Goal: Task Accomplishment & Management: Manage account settings

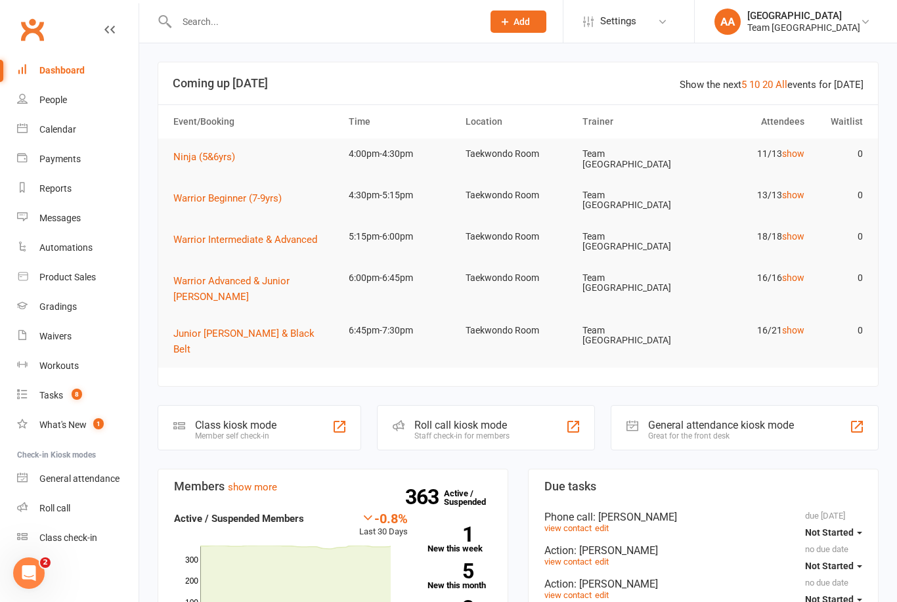
click at [47, 127] on div "Calendar" at bounding box center [57, 129] width 37 height 11
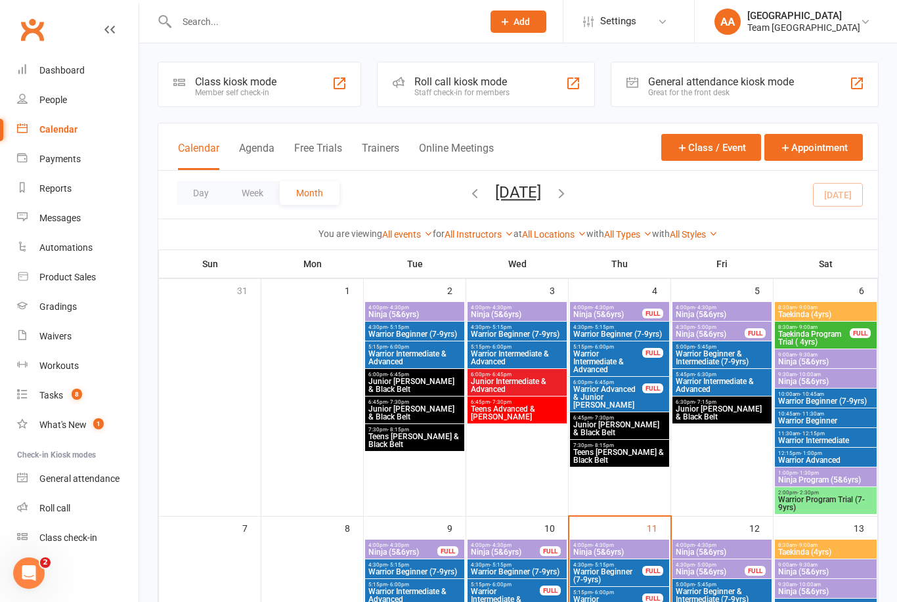
click at [193, 194] on button "Day" at bounding box center [201, 193] width 49 height 24
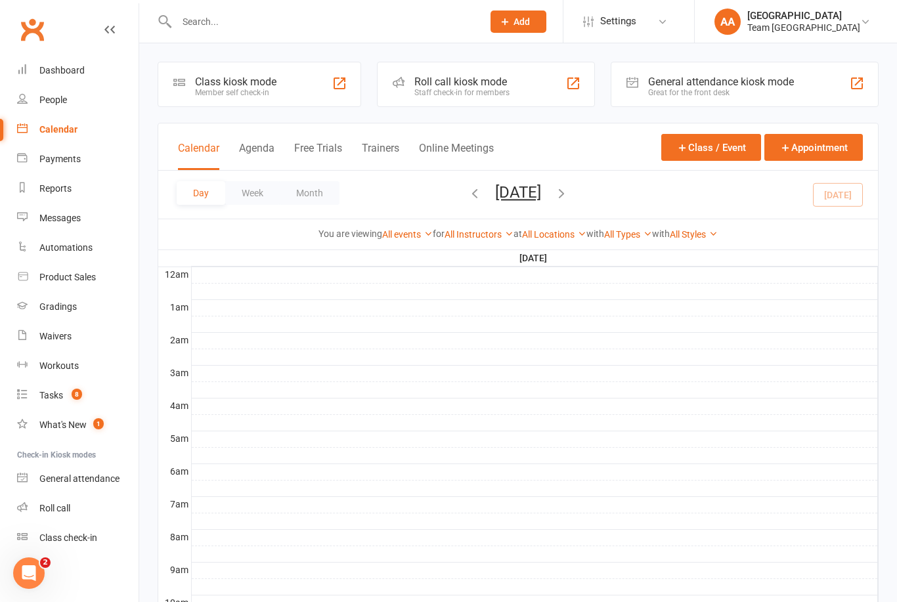
click at [83, 76] on link "Dashboard" at bounding box center [77, 71] width 121 height 30
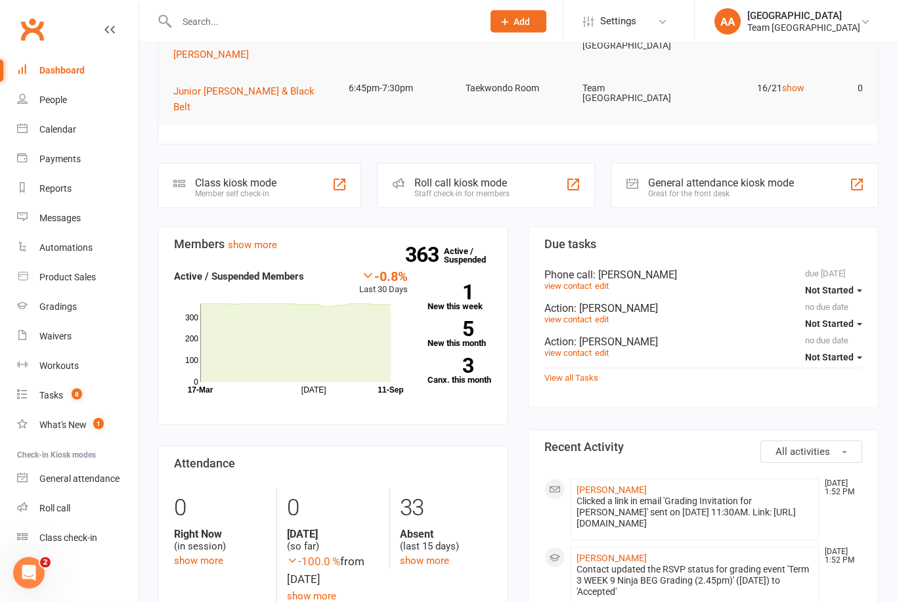
scroll to position [253, 0]
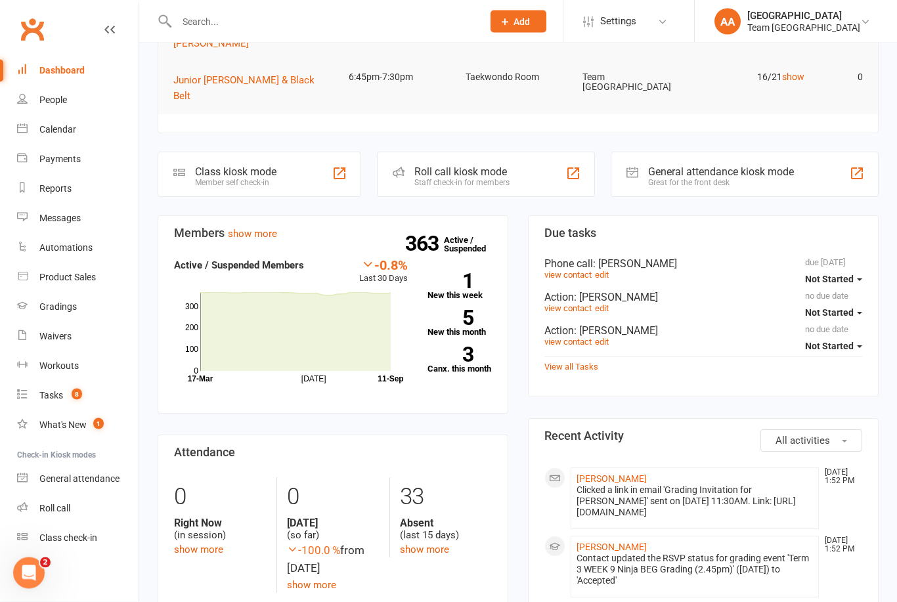
click at [634, 325] on span ": Rayden Soegomo" at bounding box center [616, 331] width 84 height 12
click at [581, 362] on link "View all Tasks" at bounding box center [571, 367] width 54 height 10
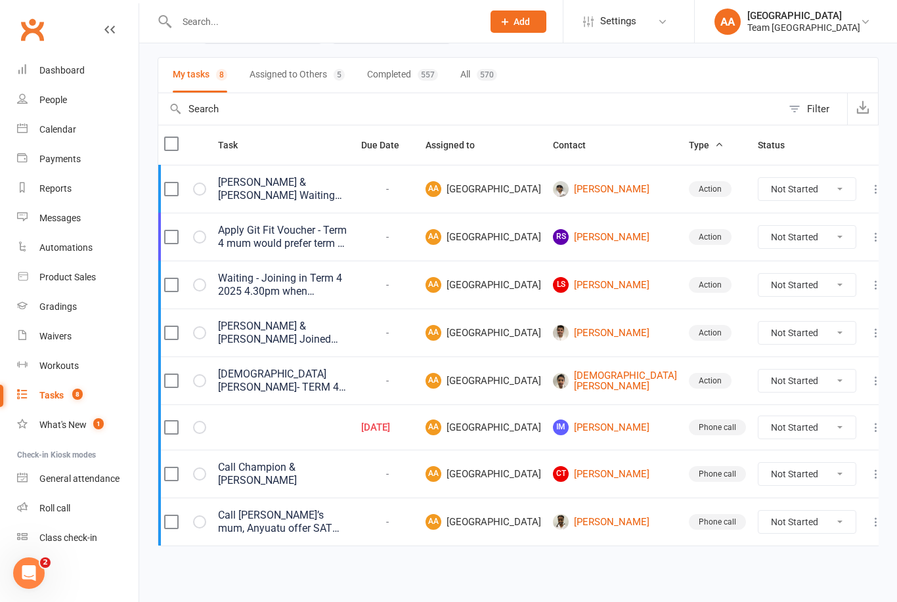
scroll to position [95, 0]
click at [628, 288] on link "LS Logan Soegomo" at bounding box center [615, 285] width 124 height 16
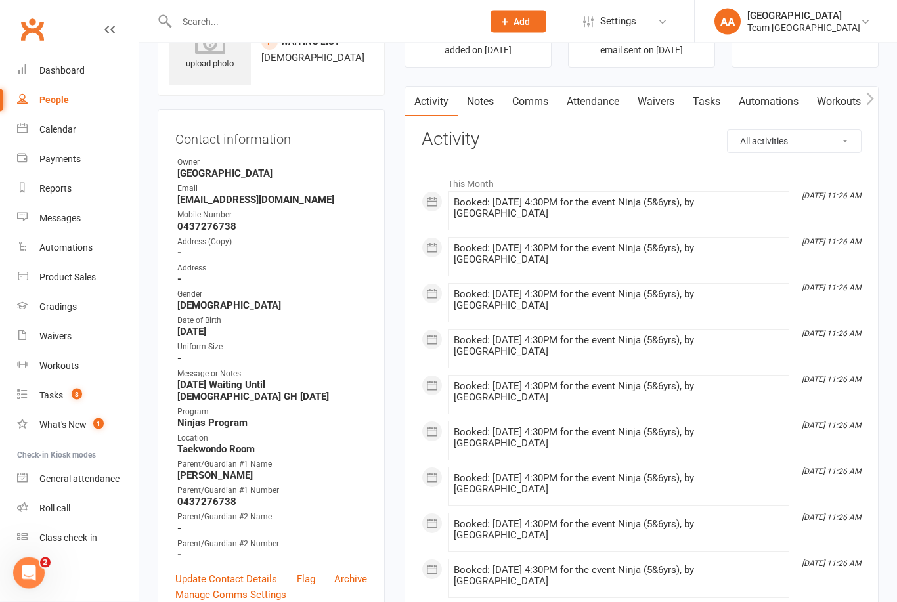
scroll to position [70, 0]
click at [69, 65] on div "Dashboard" at bounding box center [61, 70] width 45 height 11
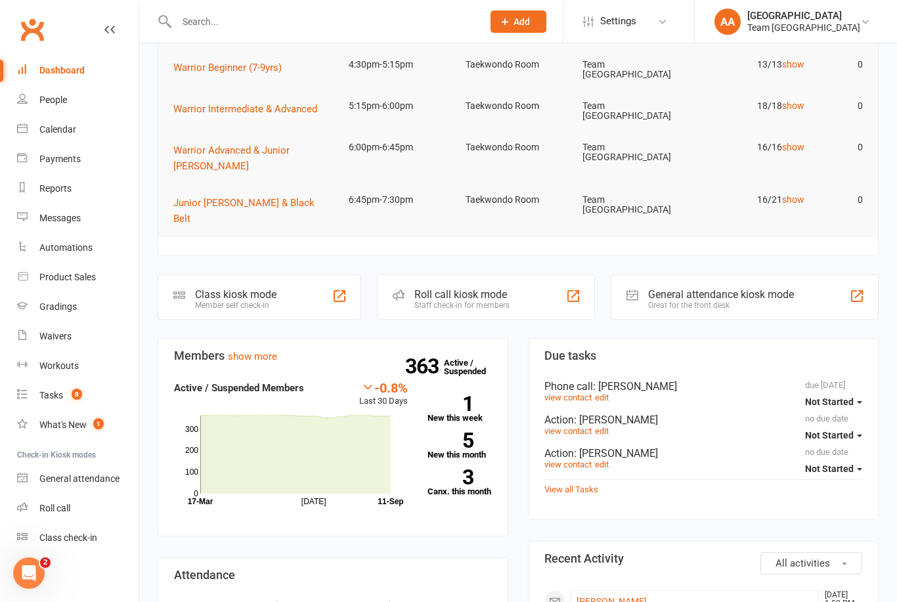
scroll to position [196, 0]
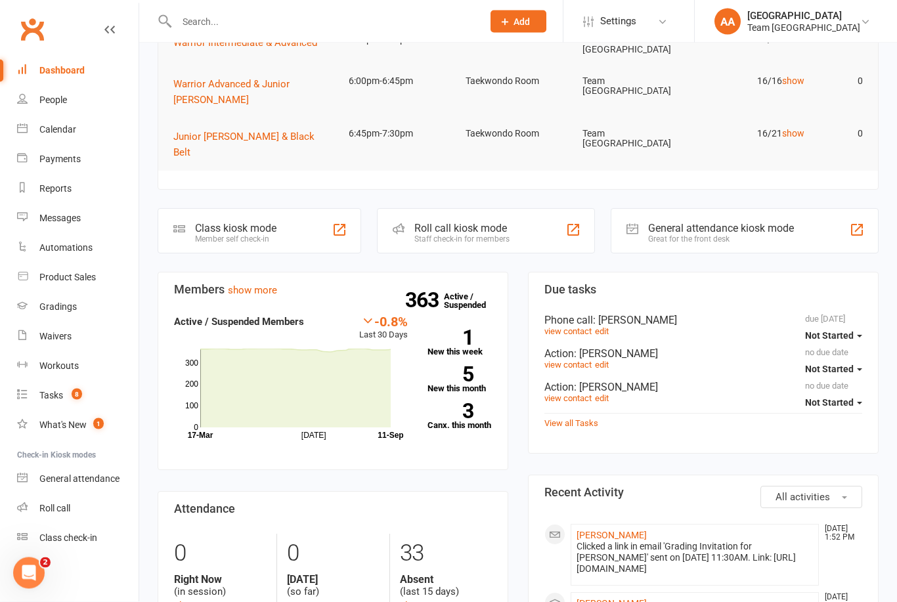
click at [576, 419] on link "View all Tasks" at bounding box center [571, 424] width 54 height 10
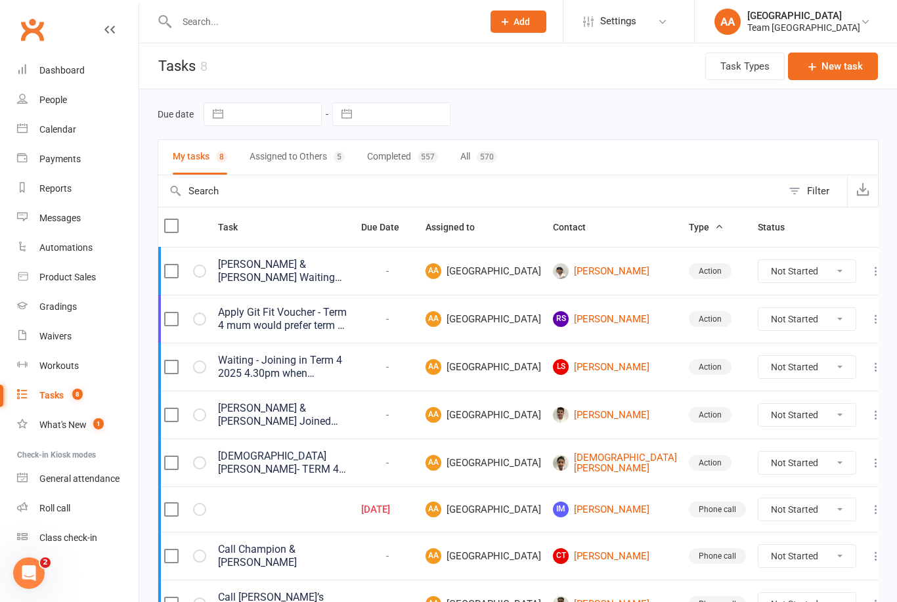
click at [869, 322] on icon at bounding box center [875, 319] width 13 height 13
click at [769, 355] on link "View" at bounding box center [806, 351] width 130 height 26
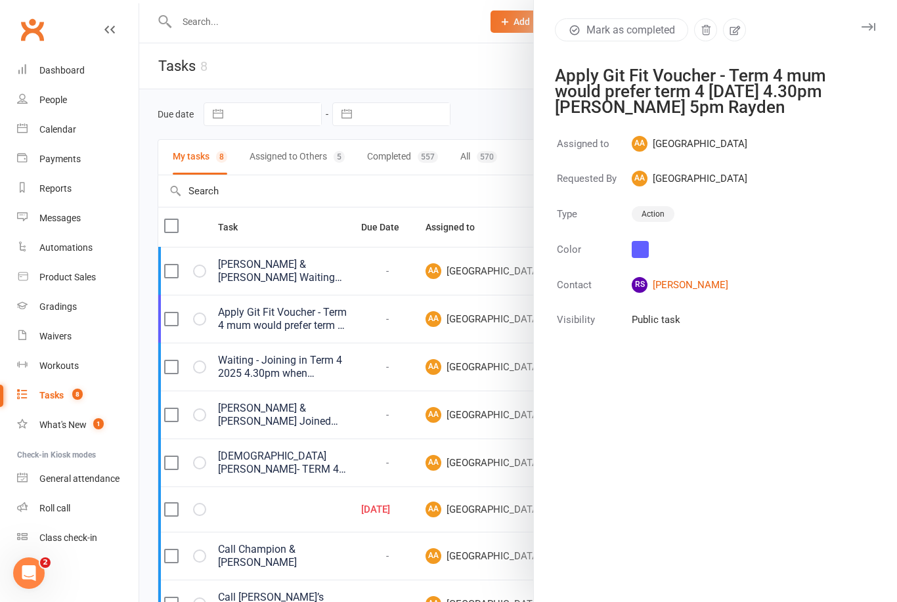
click at [408, 192] on div at bounding box center [518, 301] width 758 height 602
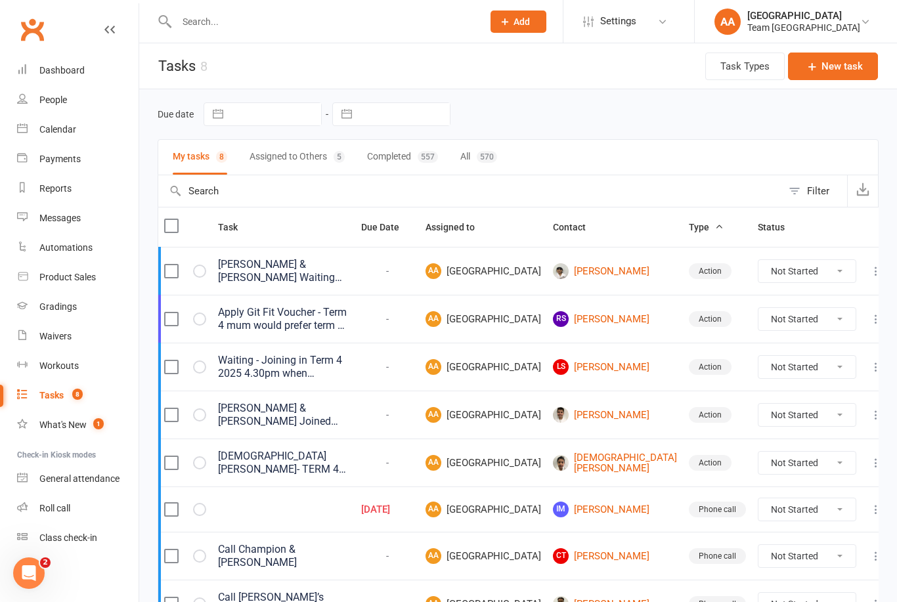
click at [868, 327] on button at bounding box center [876, 319] width 16 height 16
click at [775, 383] on link "Edit" at bounding box center [806, 377] width 130 height 26
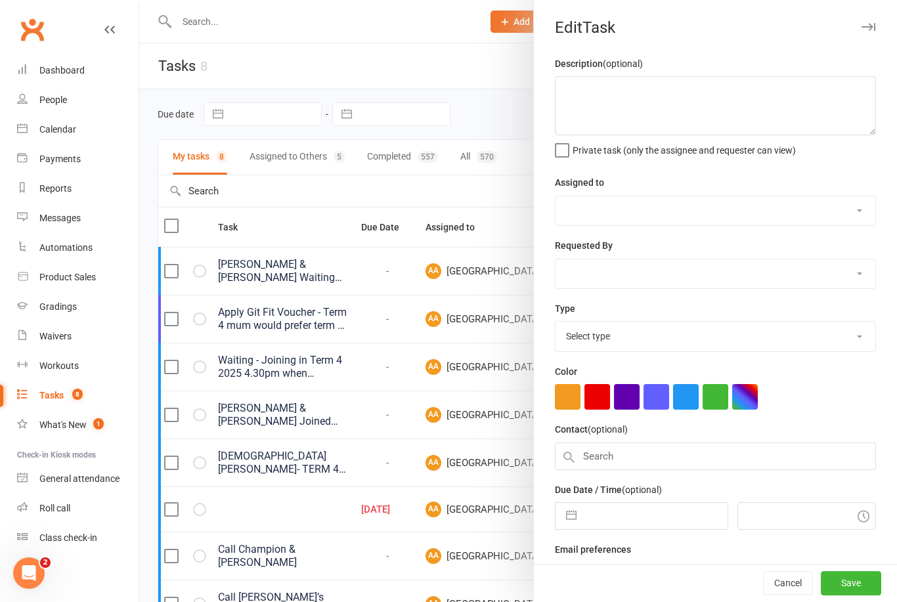
type textarea "Apply Git Fit Voucher - Term 4 mum would prefer term 4 Friday 4.30pm Logan 5pm …"
select select "14053"
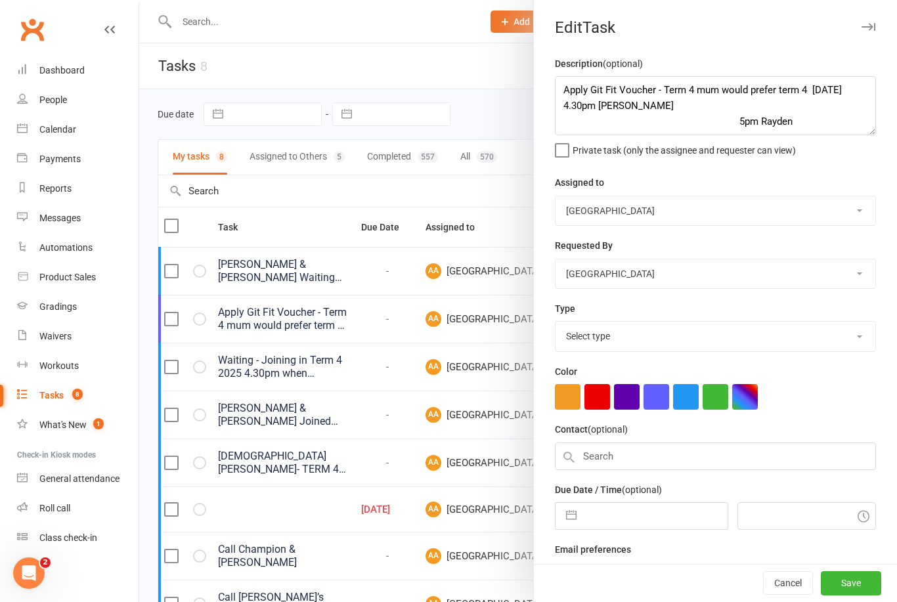
select select "12832"
click at [565, 94] on textarea "Apply Git Fit Voucher - Term 4 mum would prefer term 4 Friday 4.30pm Logan 5pm …" at bounding box center [715, 105] width 321 height 59
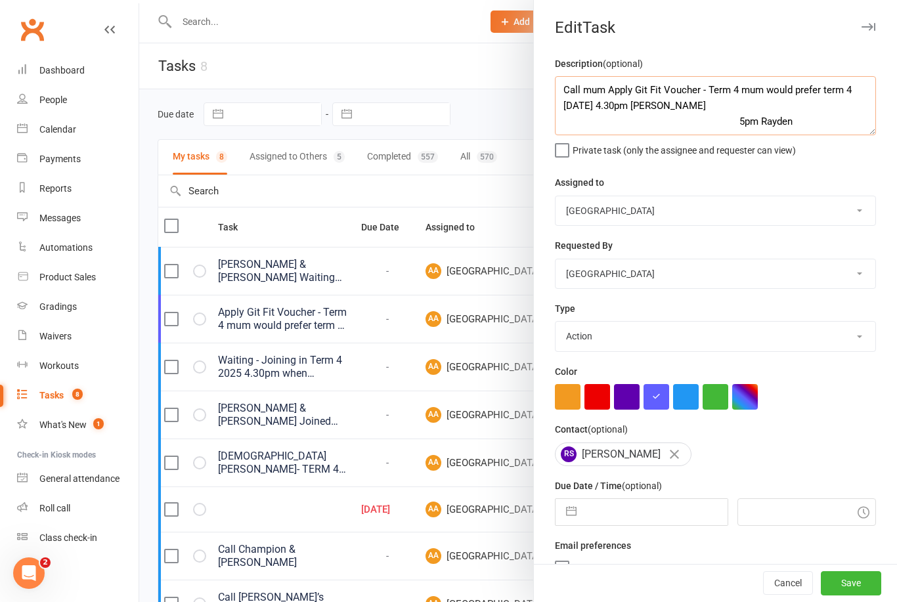
type textarea "Call mum Apply Git Fit Voucher - Term 4 mum would prefer term 4 Friday 4.30pm L…"
click at [851, 579] on button "Save" at bounding box center [851, 584] width 60 height 24
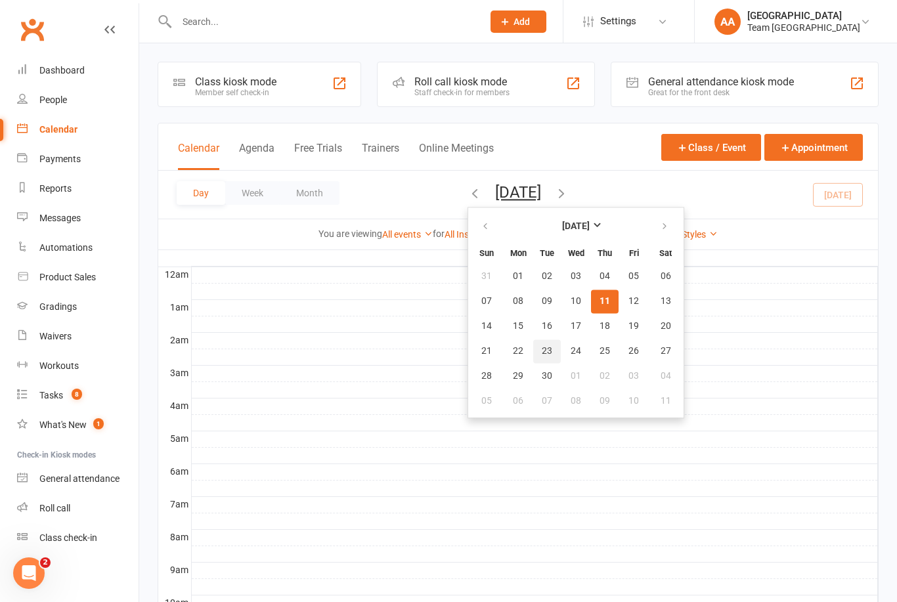
click at [542, 352] on span "23" at bounding box center [547, 351] width 11 height 11
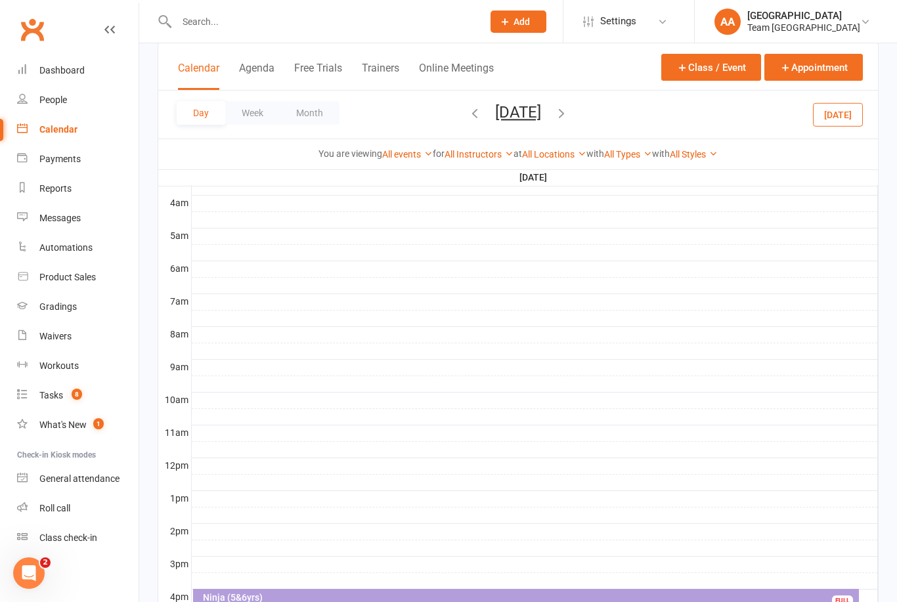
scroll to position [387, 0]
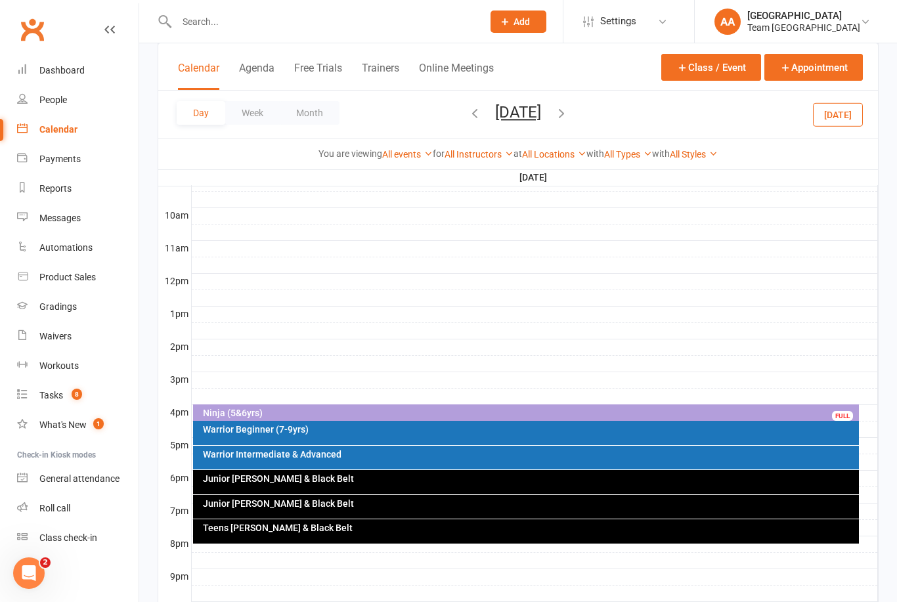
click at [415, 413] on div "Ninja (5&6yrs)" at bounding box center [529, 412] width 655 height 9
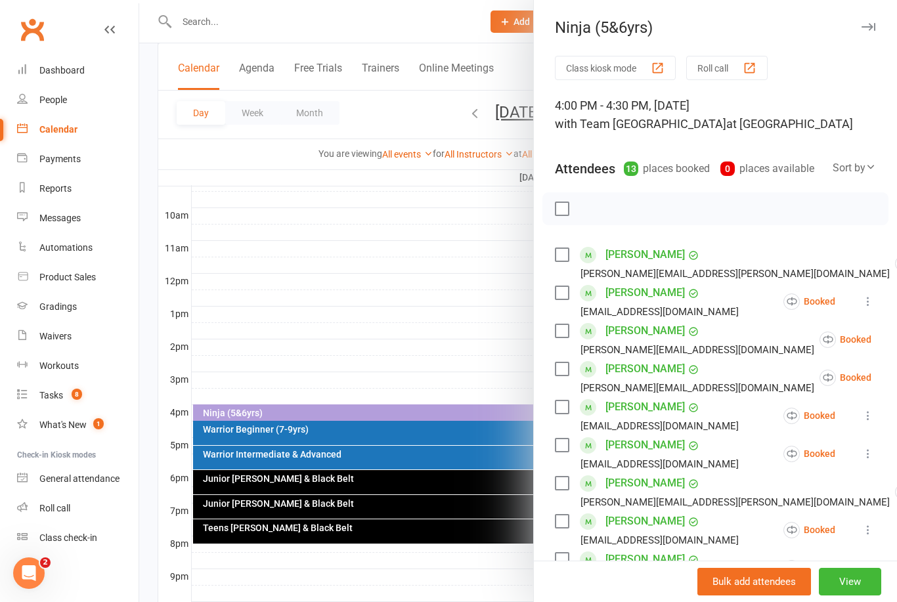
click at [854, 595] on button "View" at bounding box center [850, 582] width 62 height 28
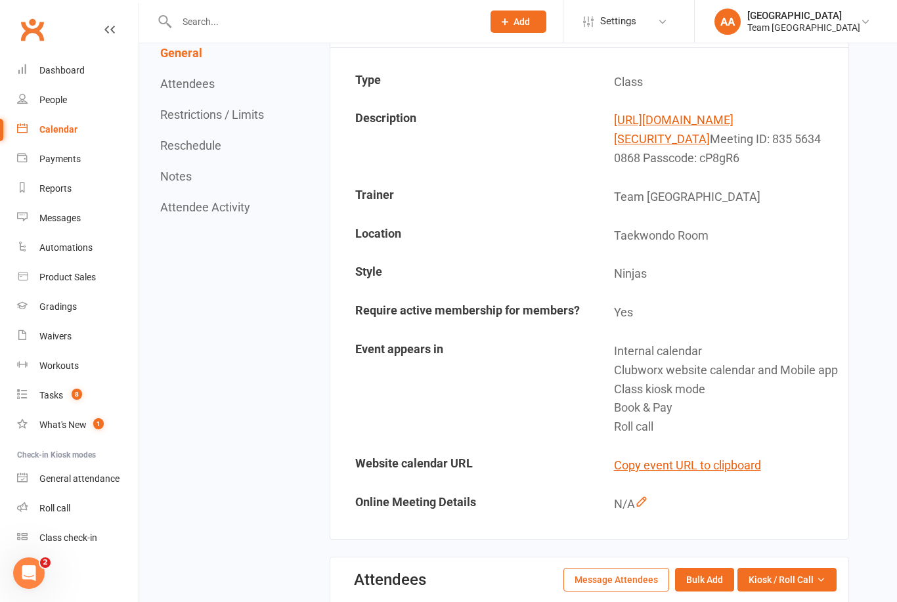
scroll to position [449, 0]
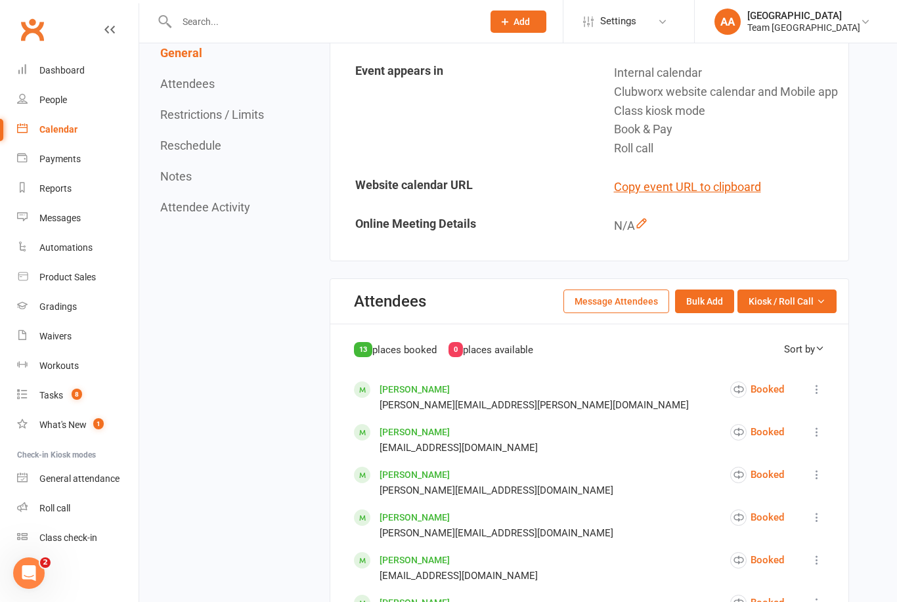
click at [827, 313] on button "Kiosk / Roll Call" at bounding box center [786, 302] width 99 height 24
click at [781, 370] on link "Enter Roll Call" at bounding box center [771, 357] width 130 height 26
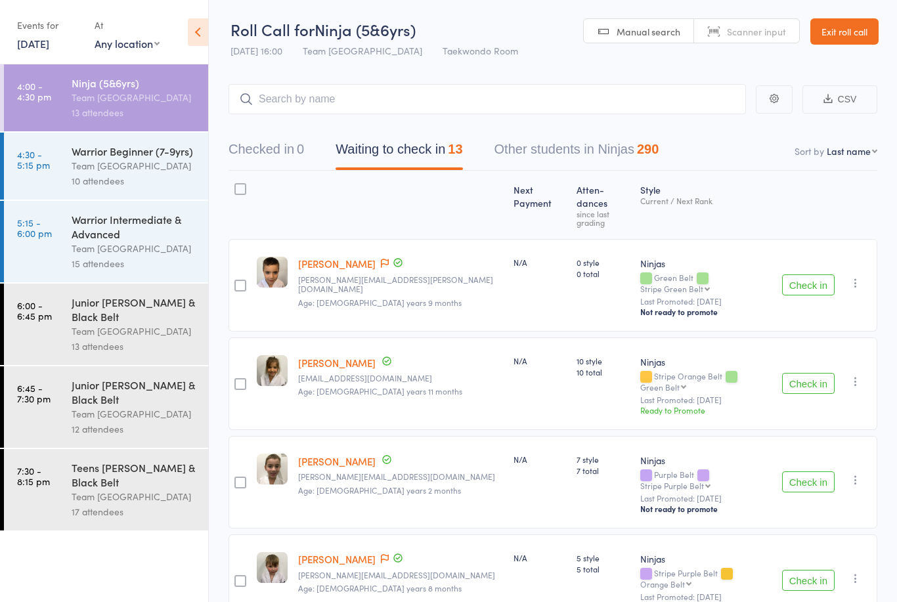
click at [49, 41] on link "23 Sep, 2025" at bounding box center [33, 43] width 32 height 14
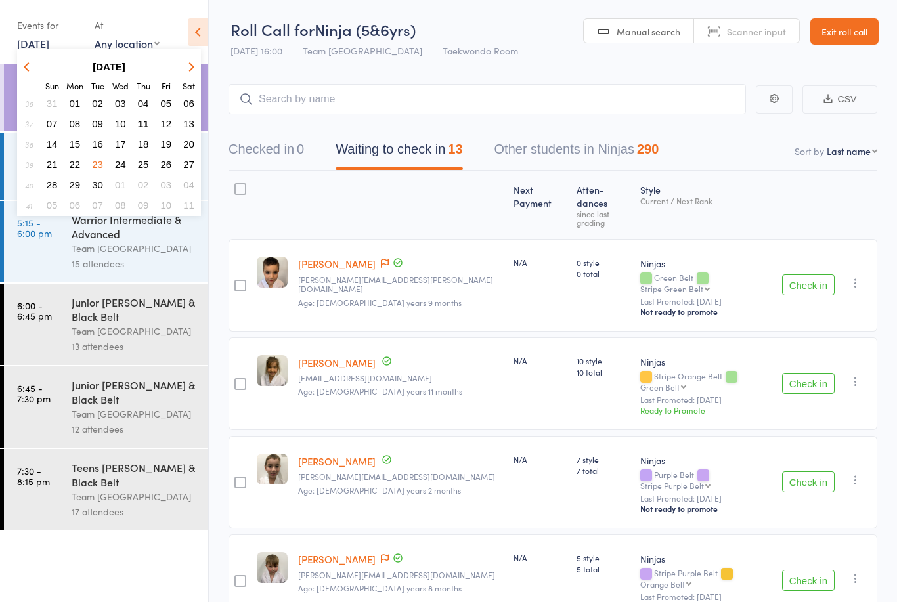
click at [125, 161] on span "24" at bounding box center [120, 164] width 11 height 11
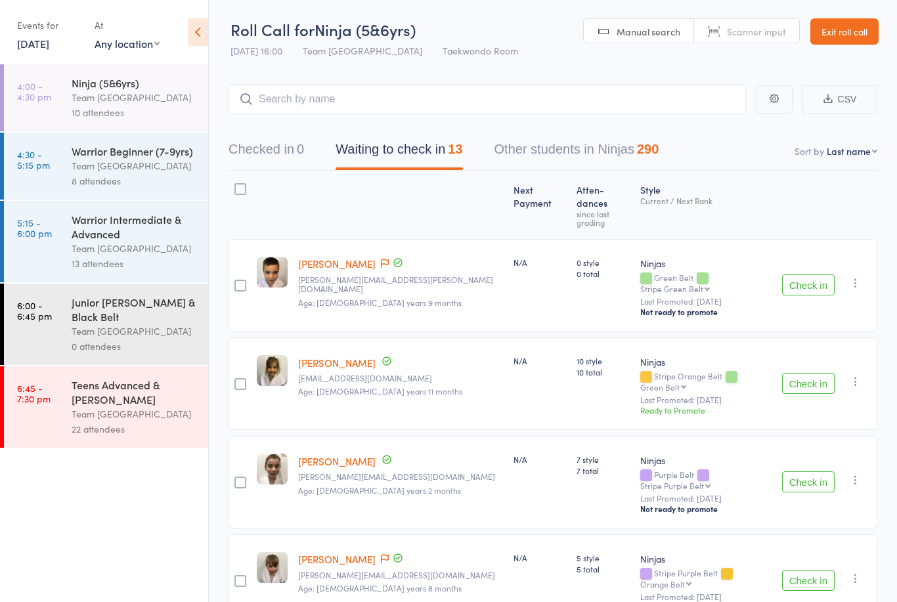
click at [49, 44] on link "24 Sep, 2025" at bounding box center [33, 43] width 32 height 14
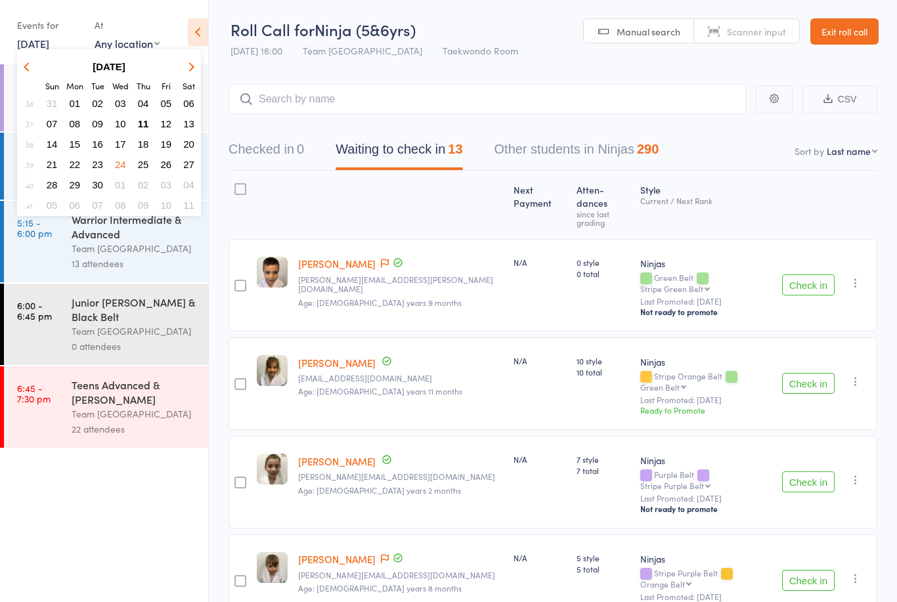
click at [148, 168] on span "25" at bounding box center [143, 164] width 11 height 11
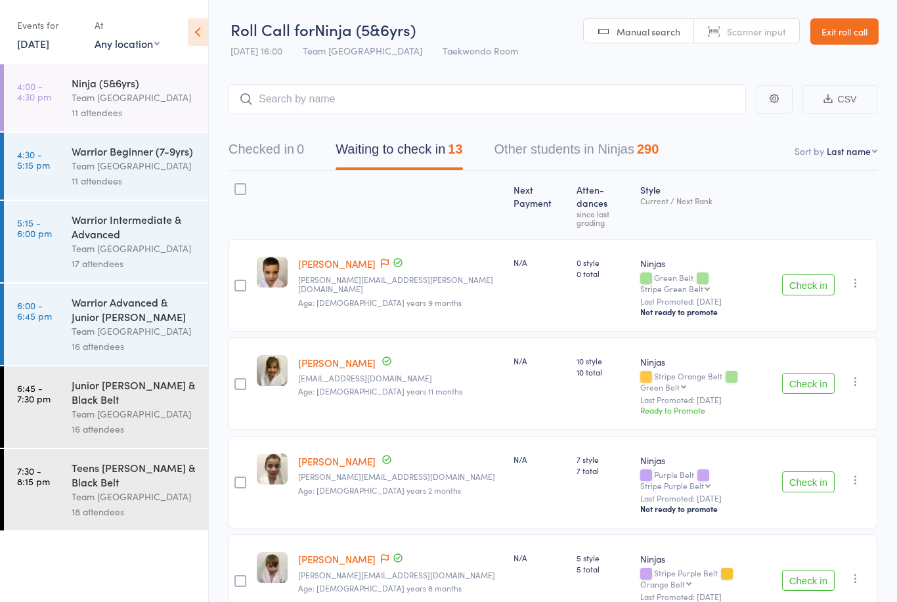
click at [49, 47] on link "25 Sep, 2025" at bounding box center [33, 43] width 32 height 14
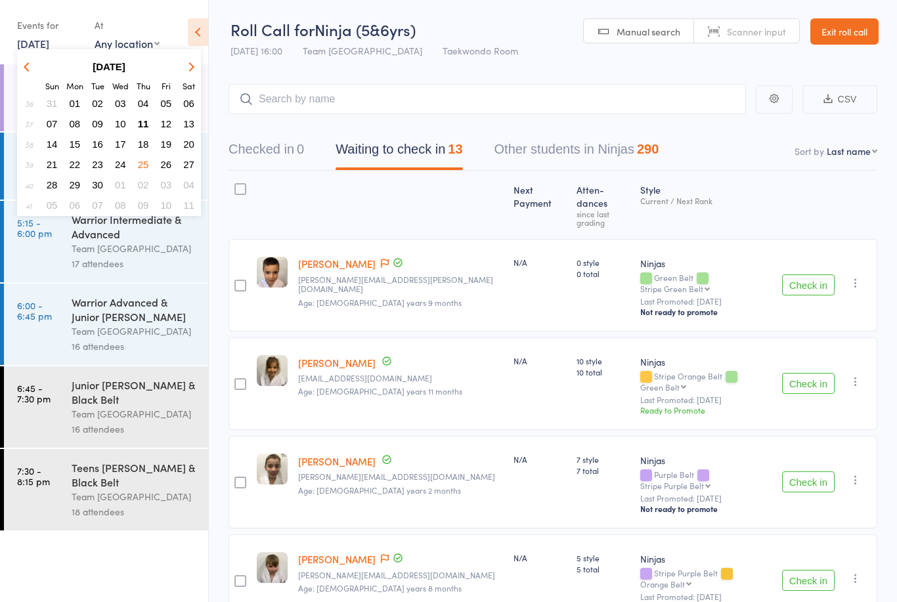
click at [165, 168] on span "26" at bounding box center [166, 164] width 11 height 11
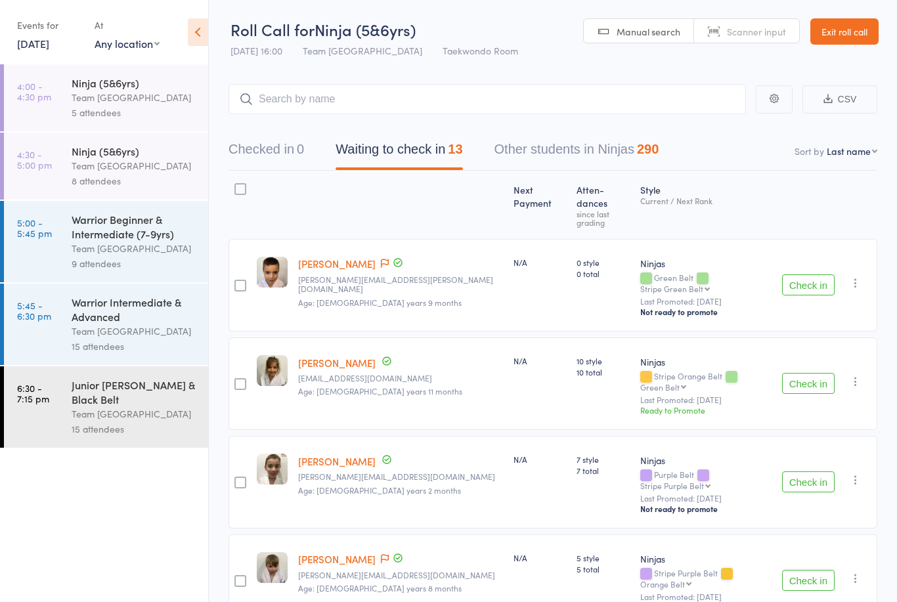
click at [49, 41] on link "26 Sep, 2025" at bounding box center [33, 43] width 32 height 14
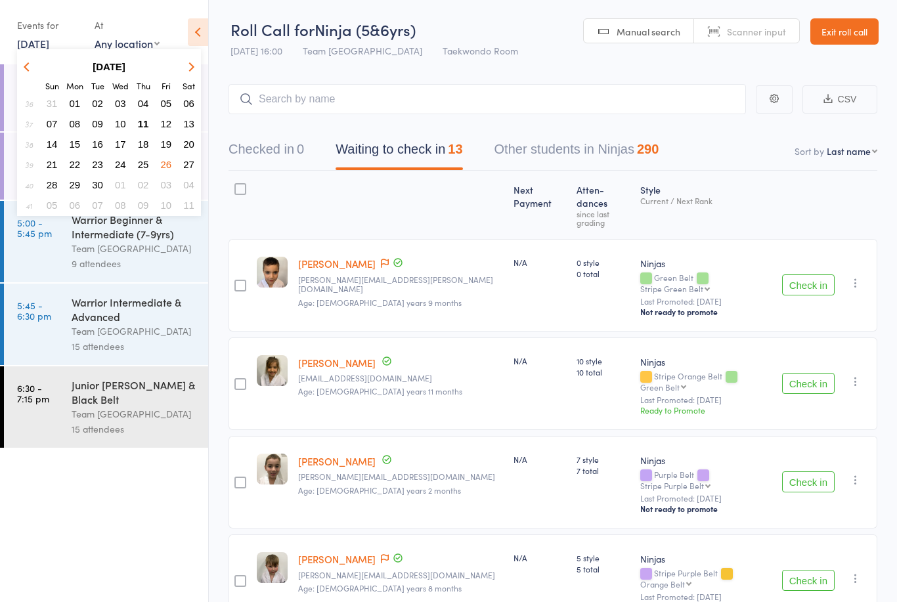
click at [193, 168] on span "27" at bounding box center [188, 164] width 11 height 11
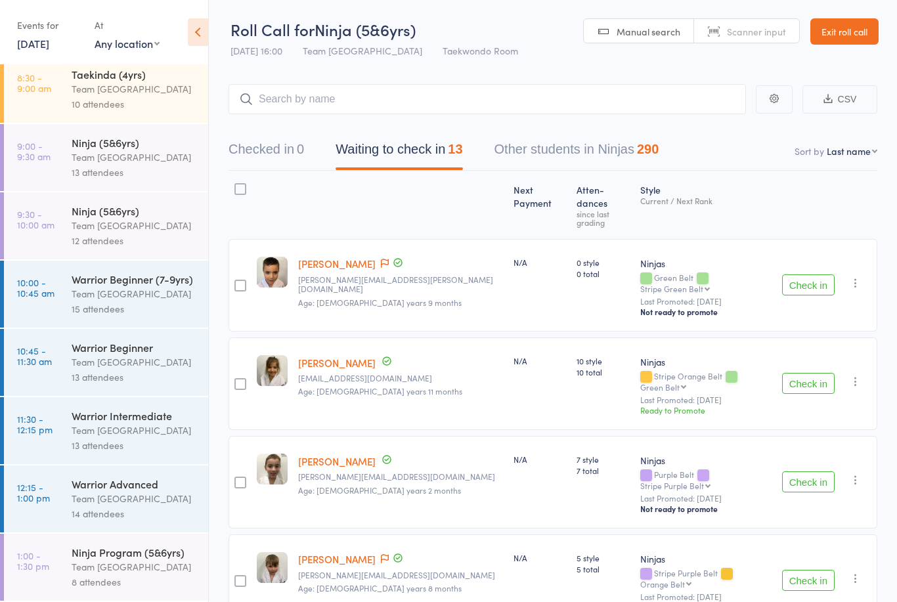
scroll to position [19, 0]
click at [121, 87] on div "Team [GEOGRAPHIC_DATA]" at bounding box center [134, 88] width 125 height 15
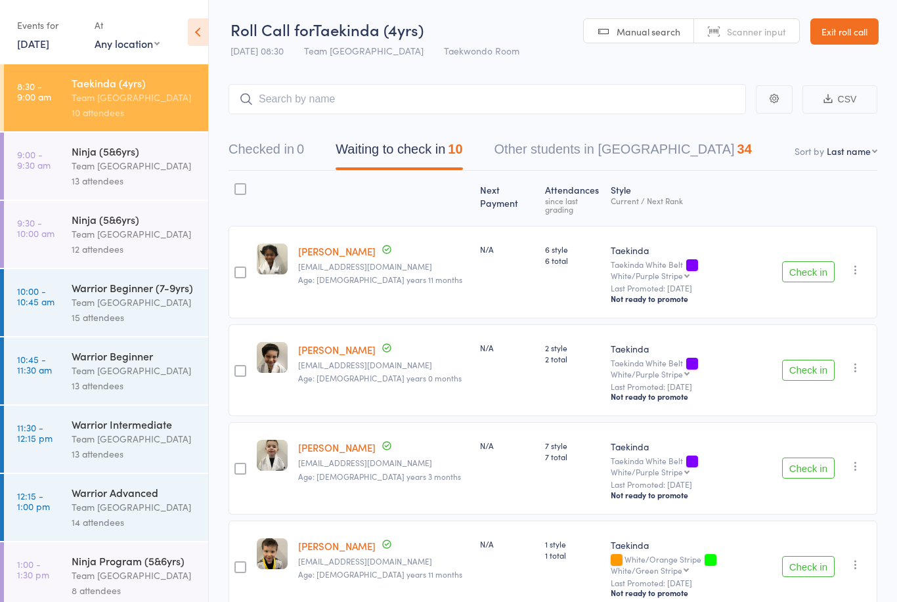
click at [147, 116] on div "10 attendees" at bounding box center [134, 112] width 125 height 15
click at [195, 33] on icon at bounding box center [198, 32] width 20 height 28
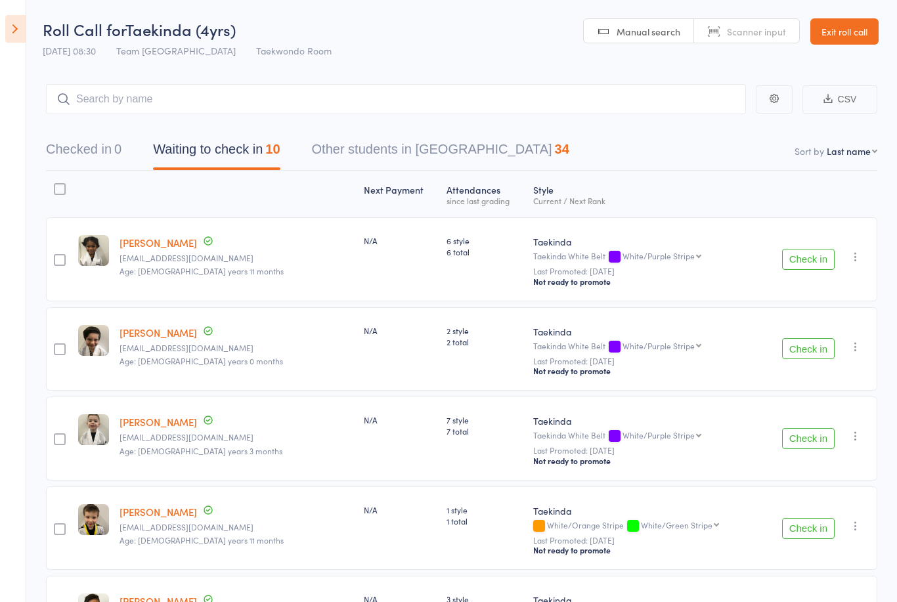
click at [843, 29] on link "Exit roll call" at bounding box center [844, 31] width 68 height 26
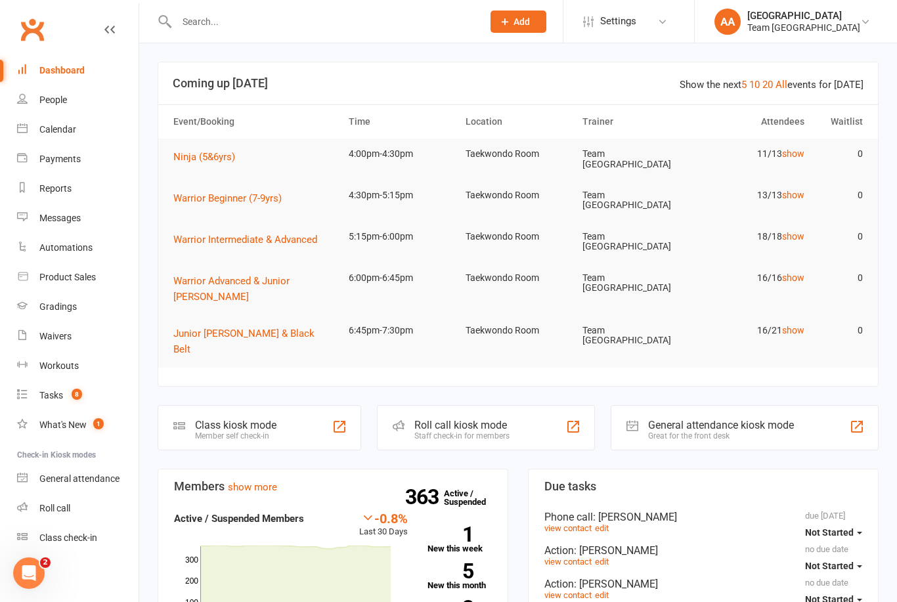
click at [60, 128] on div "Calendar" at bounding box center [57, 129] width 37 height 11
click at [79, 131] on link "Calendar" at bounding box center [77, 130] width 121 height 30
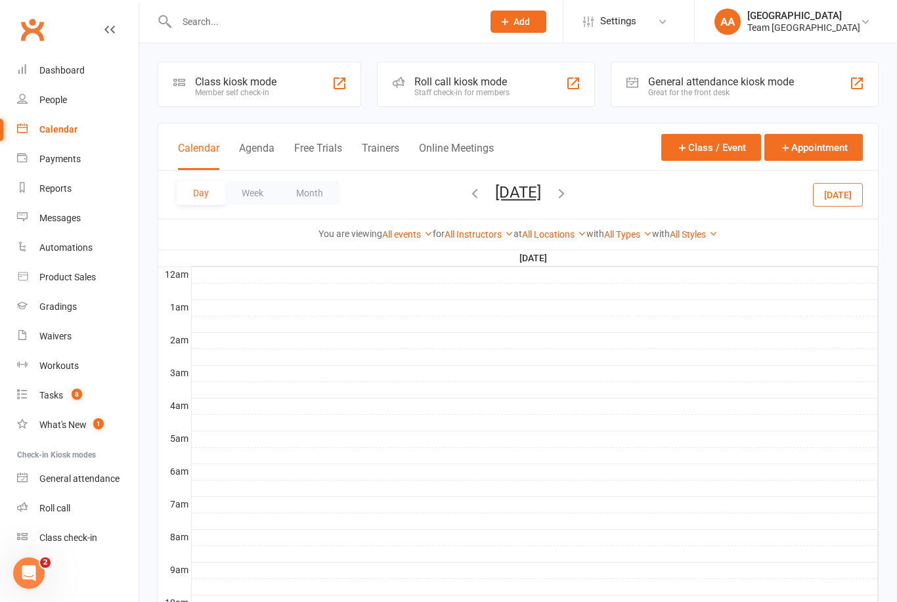
click at [72, 61] on link "Dashboard" at bounding box center [77, 71] width 121 height 30
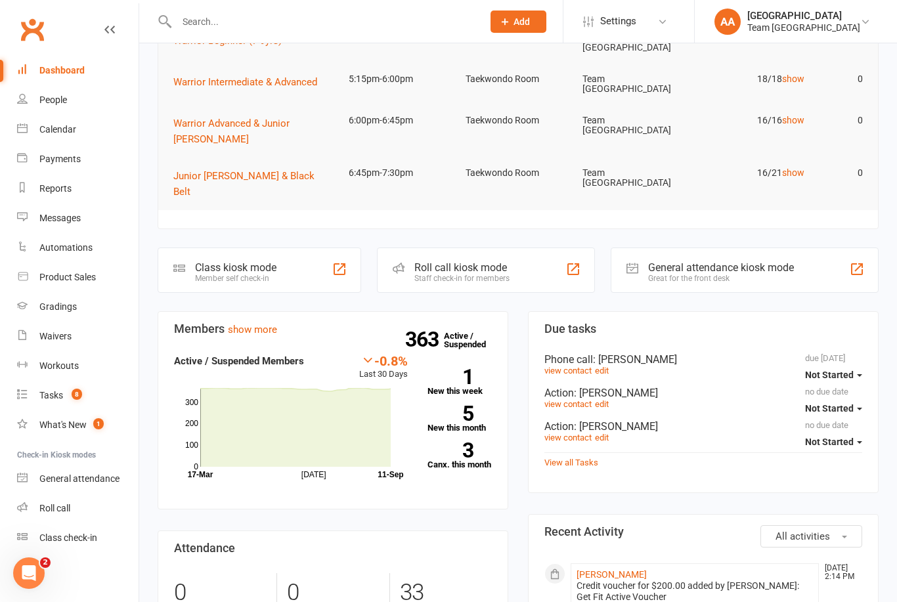
scroll to position [173, 0]
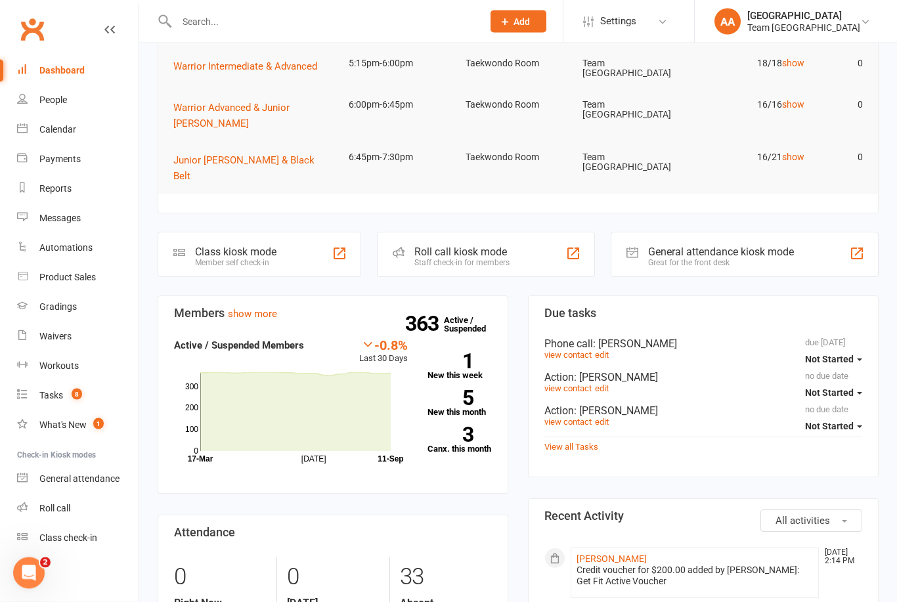
click at [566, 443] on link "View all Tasks" at bounding box center [571, 448] width 54 height 10
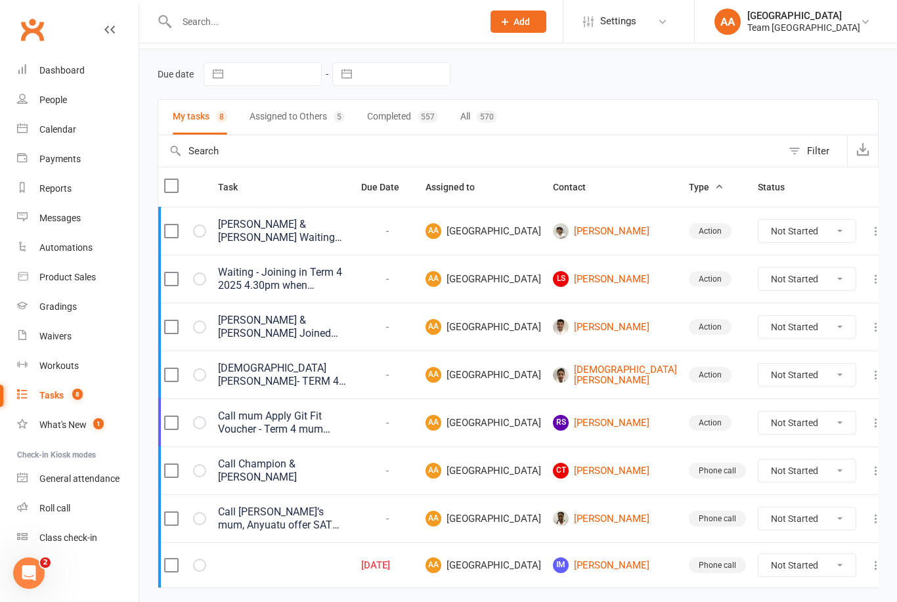
scroll to position [95, 0]
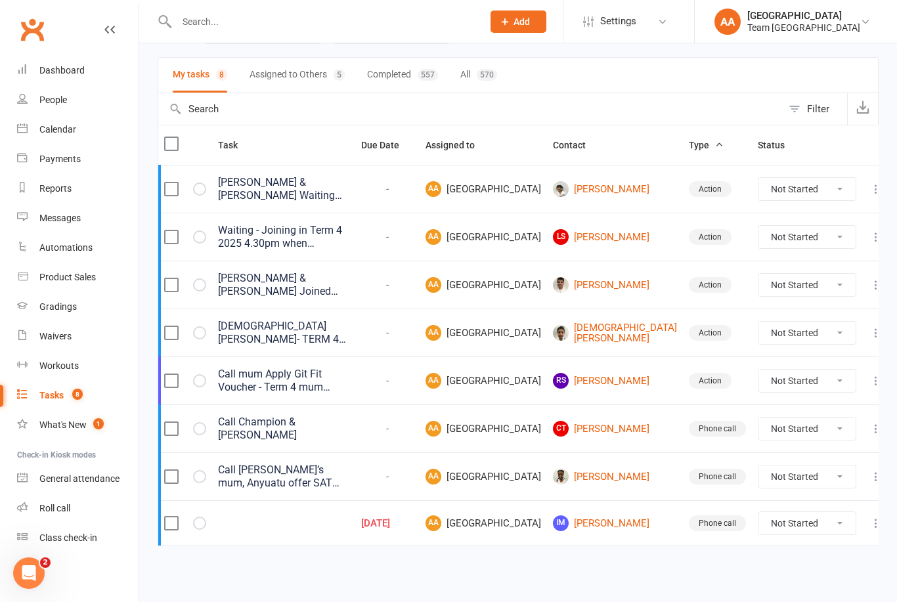
click at [624, 437] on link "CT [PERSON_NAME]" at bounding box center [615, 429] width 124 height 16
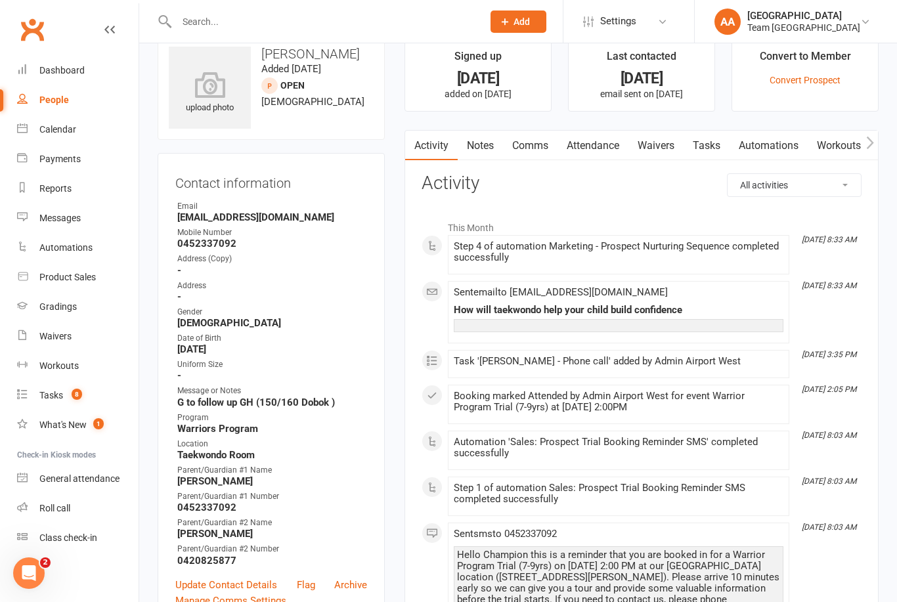
scroll to position [30, 0]
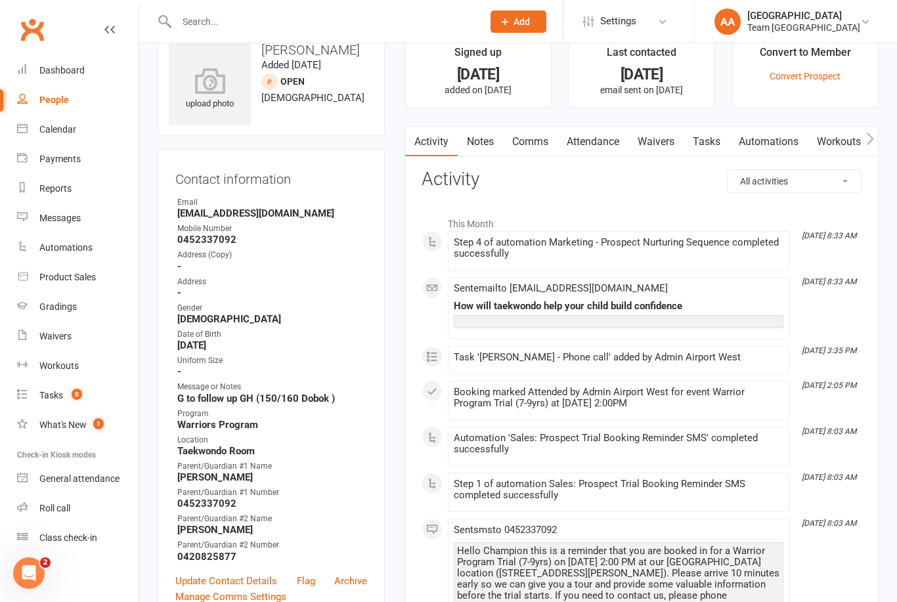
click at [74, 71] on div "Dashboard" at bounding box center [61, 70] width 45 height 11
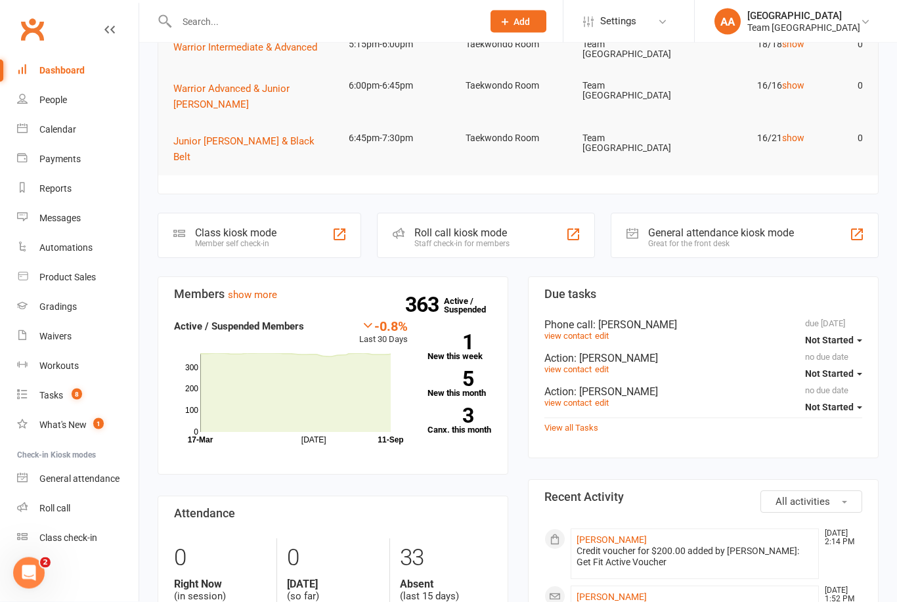
scroll to position [196, 0]
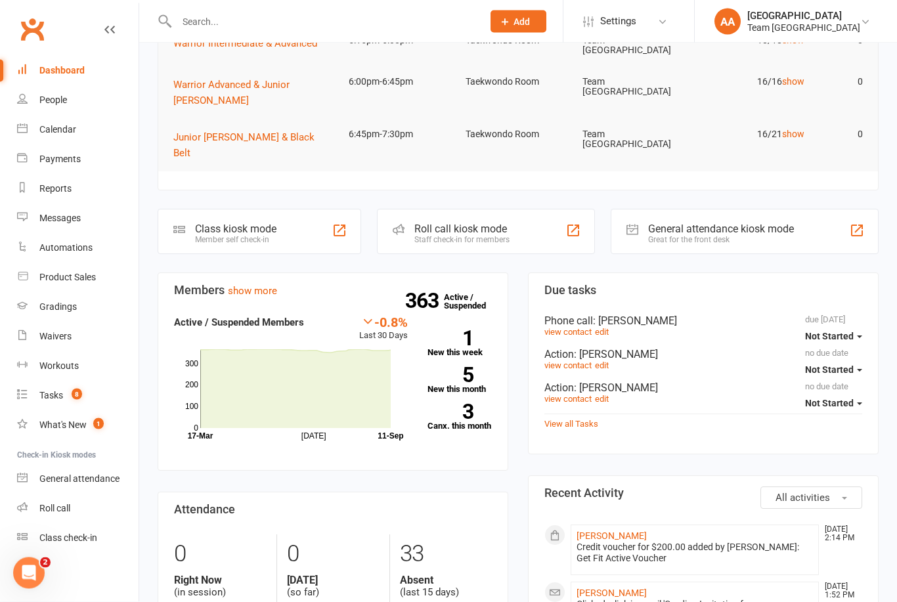
click at [580, 420] on link "View all Tasks" at bounding box center [571, 425] width 54 height 10
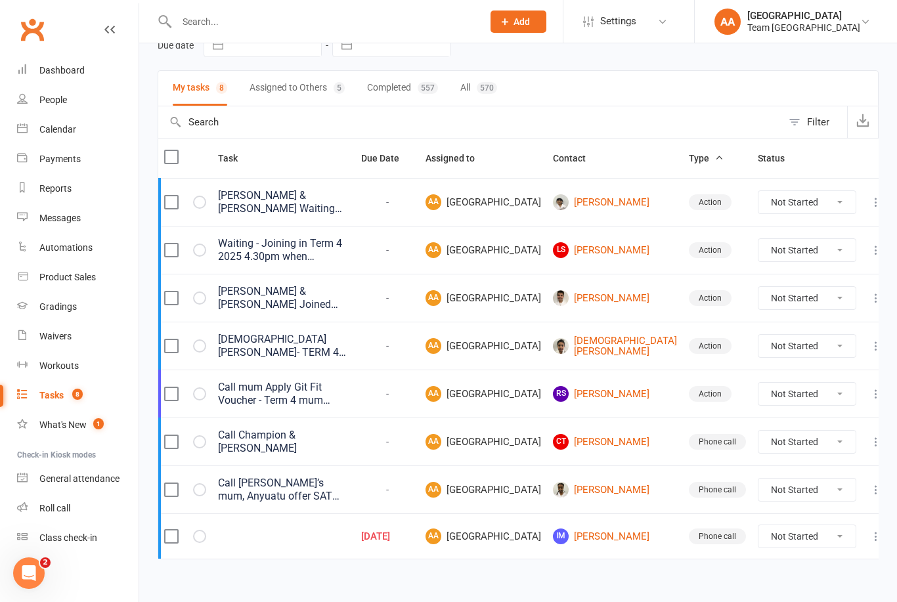
scroll to position [95, 0]
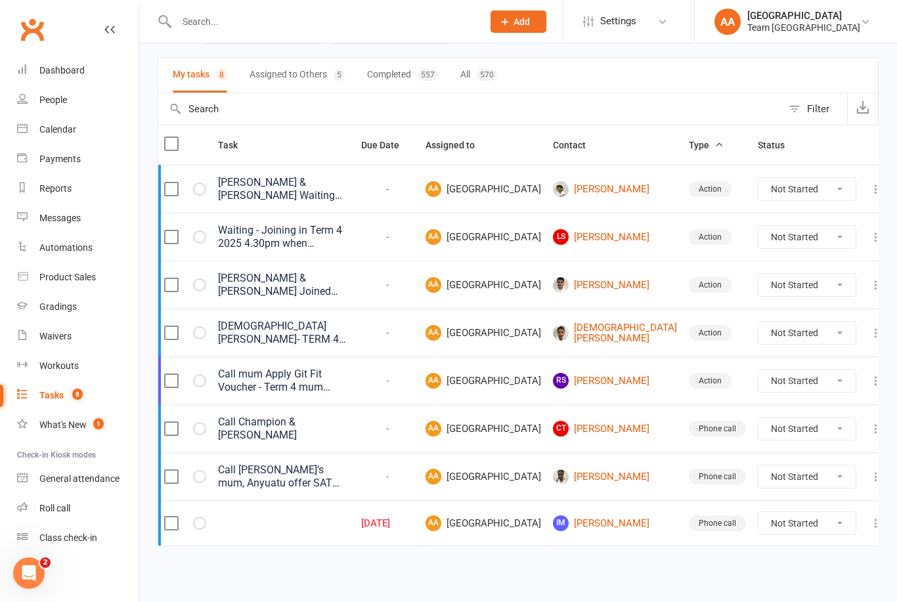
click at [869, 435] on icon at bounding box center [875, 428] width 13 height 13
click at [756, 495] on link "Edit" at bounding box center [806, 508] width 130 height 26
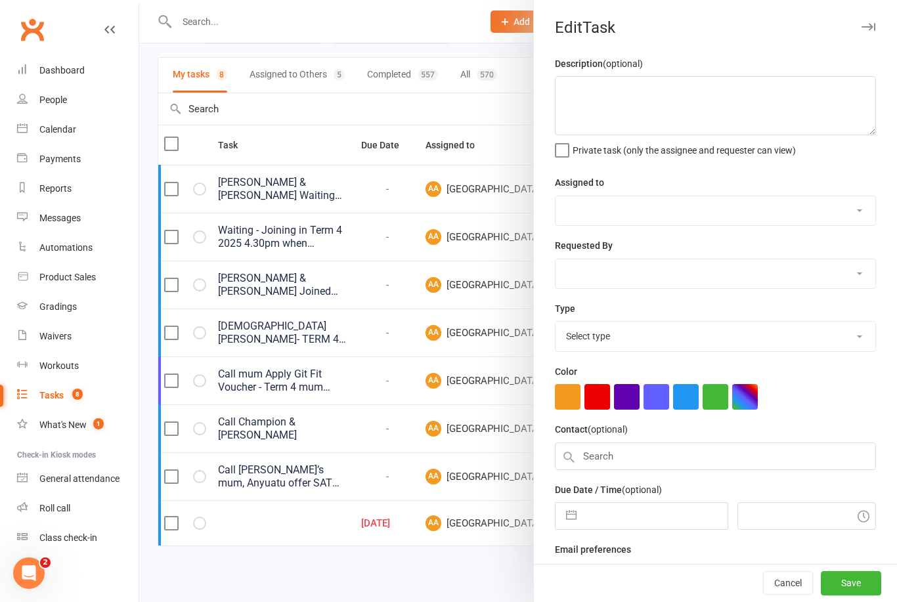
type textarea "Call Champion & [PERSON_NAME]"
select select "14053"
select select "8169"
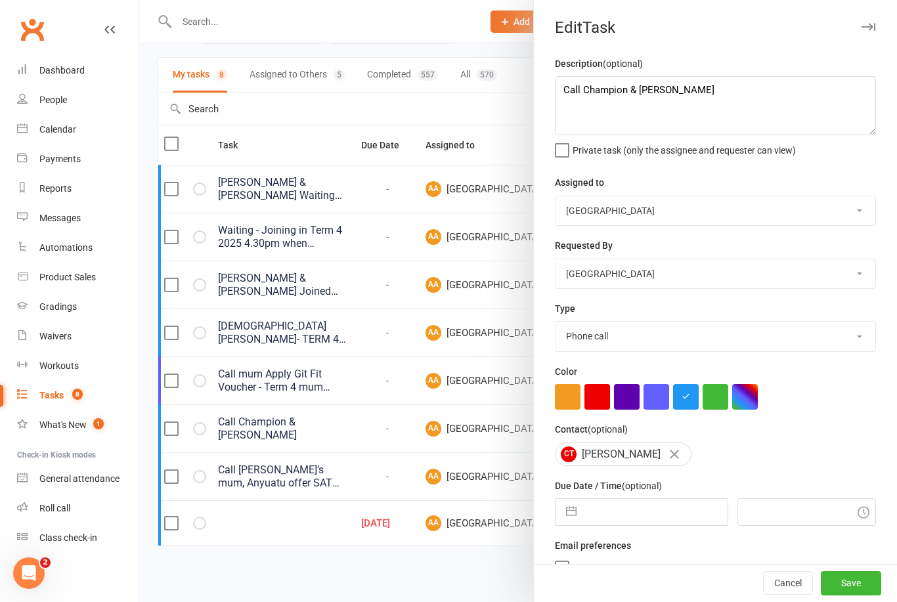
click at [551, 82] on div "Description (optional) Call Champion & [PERSON_NAME] Private task (only the ass…" at bounding box center [715, 321] width 363 height 530
click at [563, 103] on textarea "Call Champion & [PERSON_NAME]" at bounding box center [715, 105] width 321 height 59
click at [557, 85] on textarea "Call Champion & [PERSON_NAME]" at bounding box center [715, 105] width 321 height 59
type textarea "Call [PERSON_NAME] Champion & [PERSON_NAME]"
click at [853, 601] on div "Cancel Save" at bounding box center [715, 583] width 363 height 37
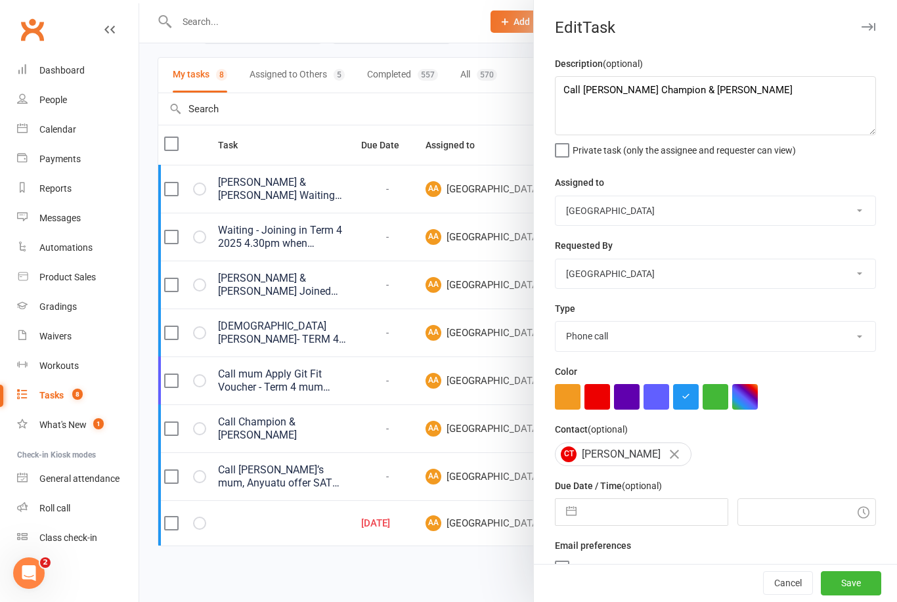
click at [855, 595] on button "Save" at bounding box center [851, 584] width 60 height 24
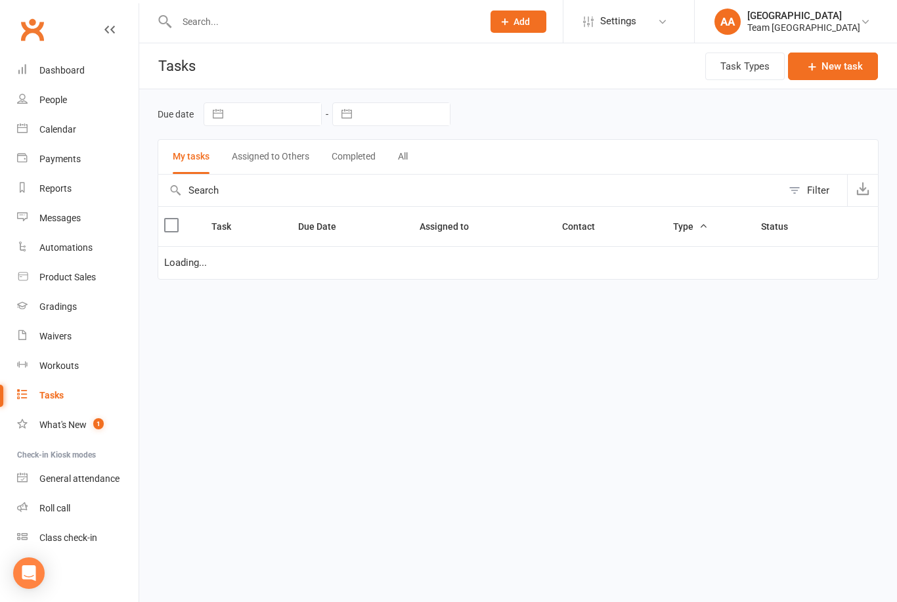
click at [72, 129] on div "Calendar" at bounding box center [57, 129] width 37 height 11
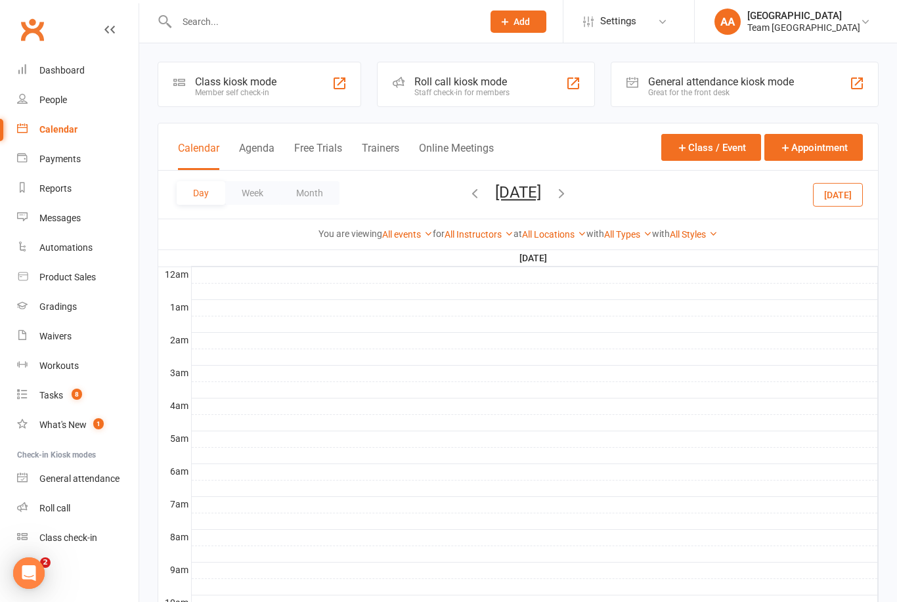
click at [499, 192] on button "[DATE]" at bounding box center [518, 192] width 46 height 18
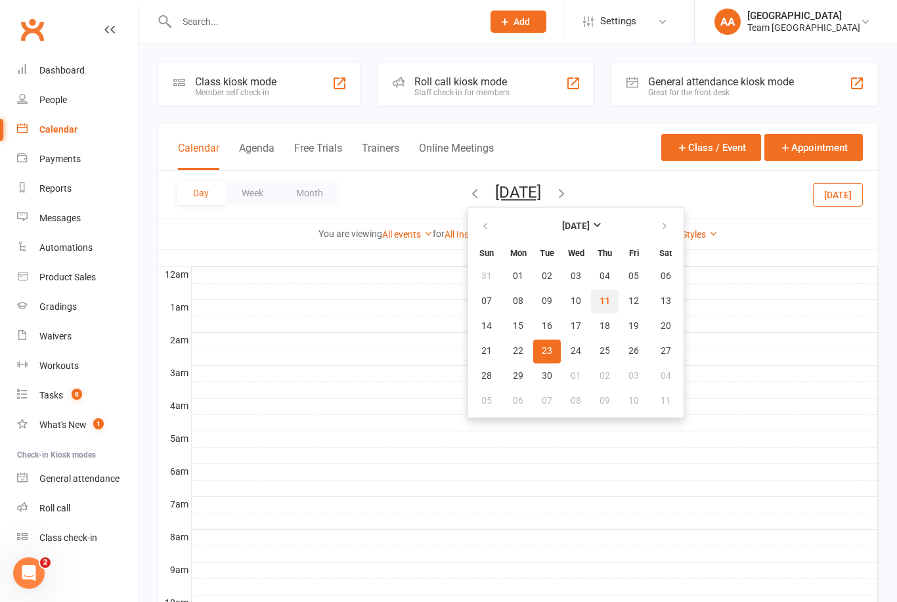
click at [591, 299] on button "11" at bounding box center [605, 302] width 28 height 24
